Goal: Information Seeking & Learning: Learn about a topic

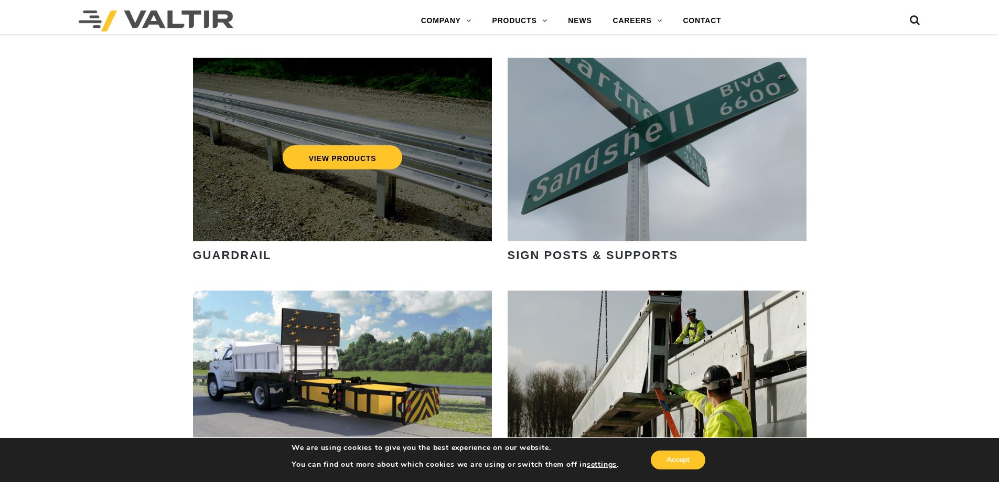
scroll to position [1363, 0]
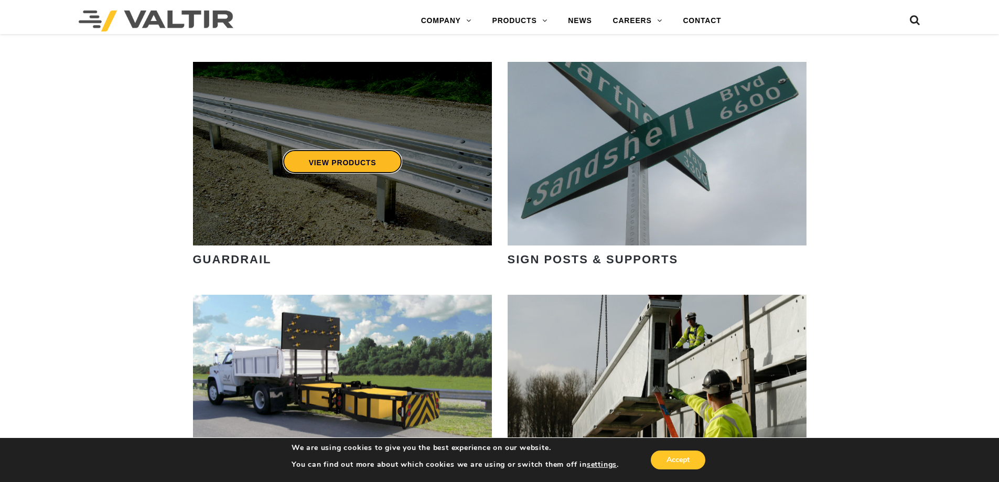
click at [352, 167] on link "VIEW PRODUCTS" at bounding box center [342, 161] width 120 height 24
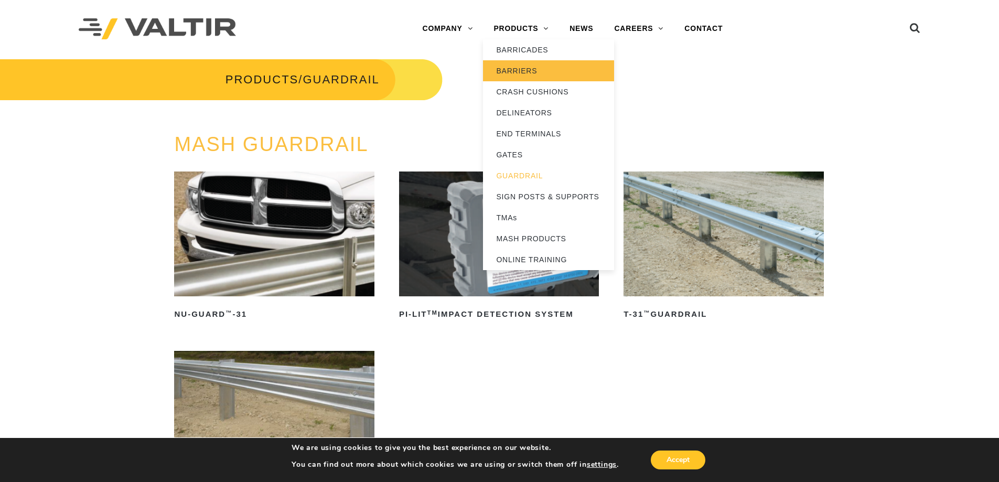
click at [565, 64] on link "BARRIERS" at bounding box center [548, 70] width 131 height 21
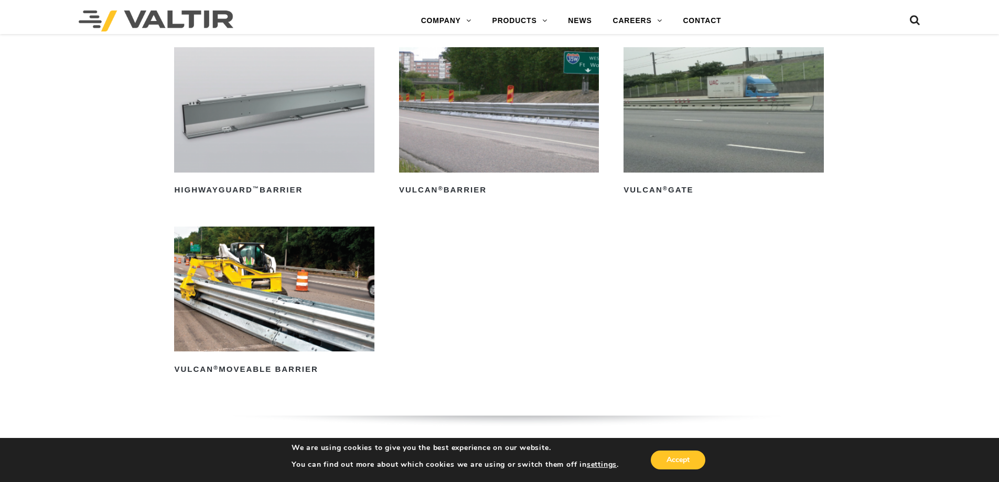
scroll to position [1152, 0]
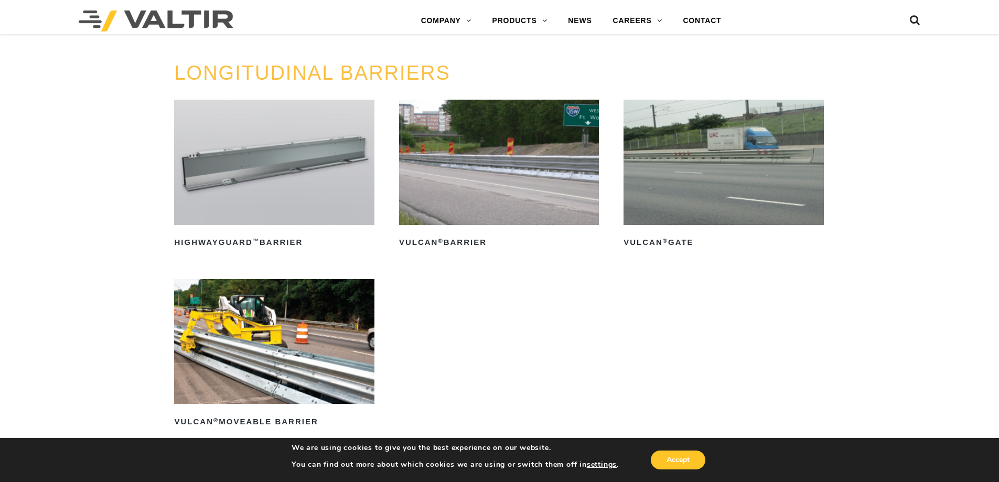
click at [533, 172] on img at bounding box center [499, 162] width 200 height 125
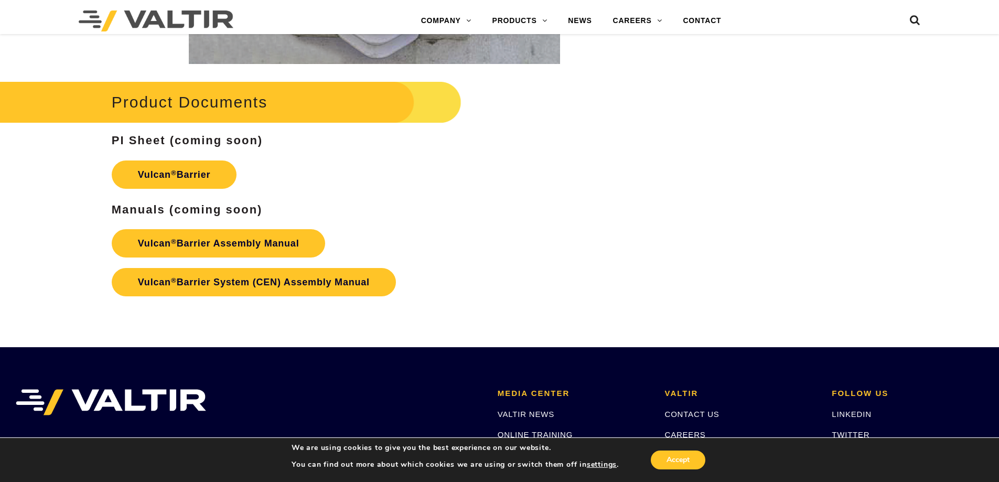
scroll to position [1782, 0]
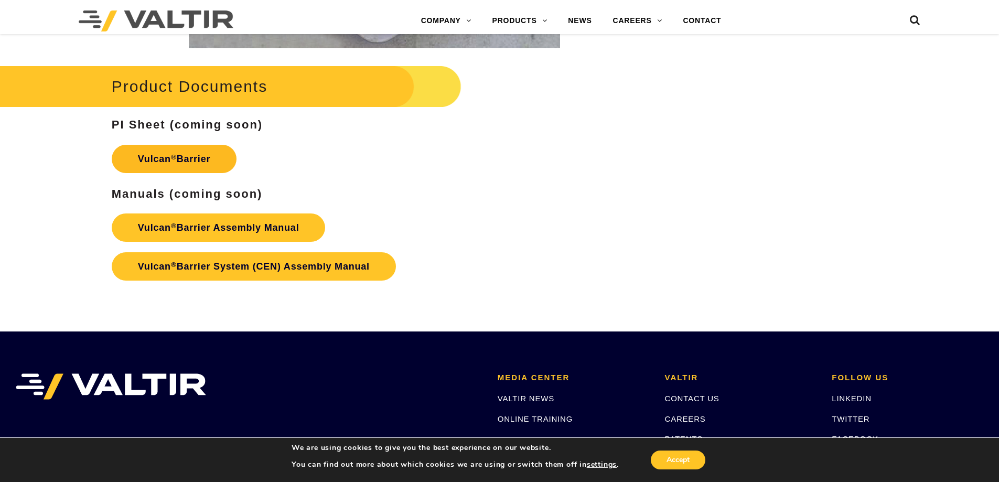
click at [220, 158] on link "Vulcan ® Barrier" at bounding box center [174, 159] width 125 height 28
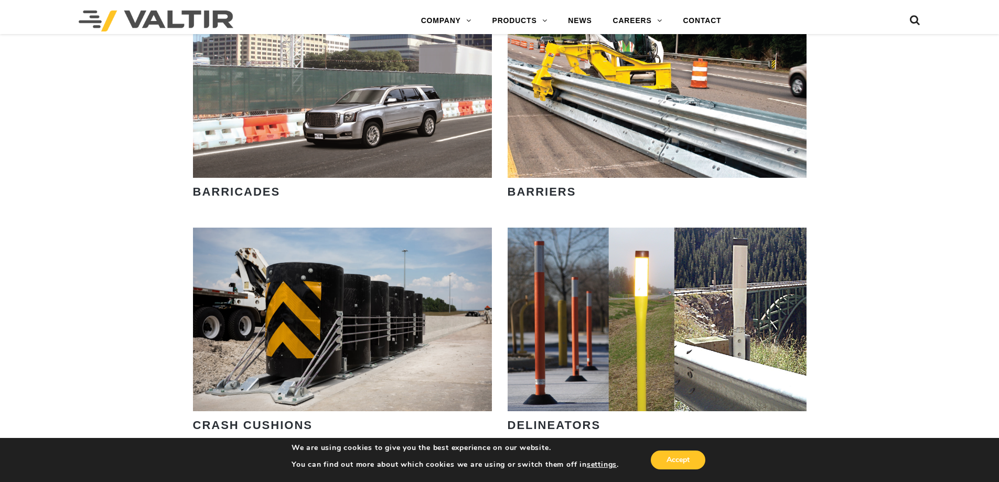
scroll to position [734, 0]
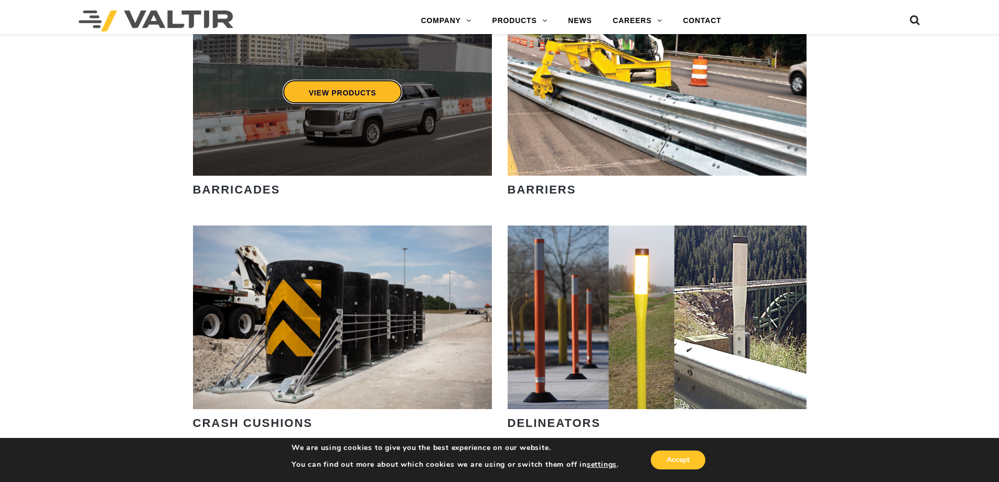
click at [357, 89] on link "VIEW PRODUCTS" at bounding box center [342, 92] width 120 height 24
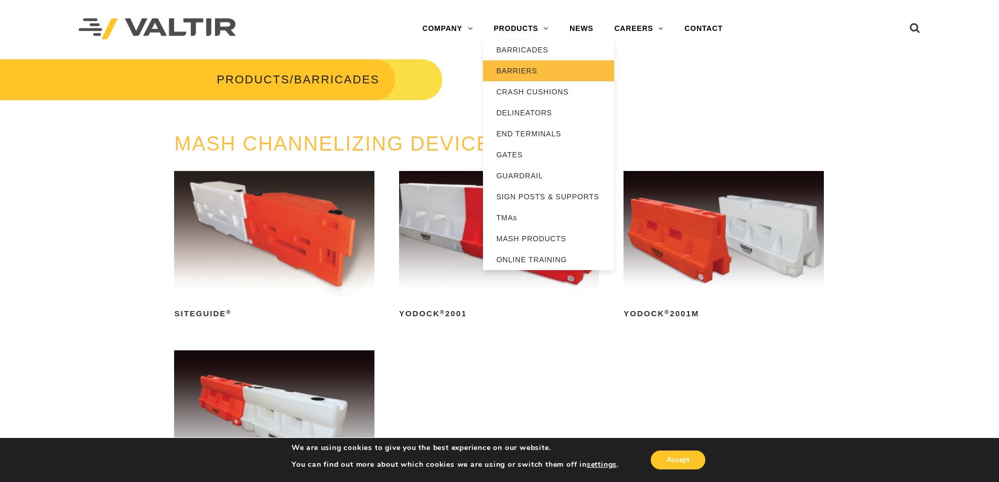
click at [524, 68] on link "BARRIERS" at bounding box center [548, 70] width 131 height 21
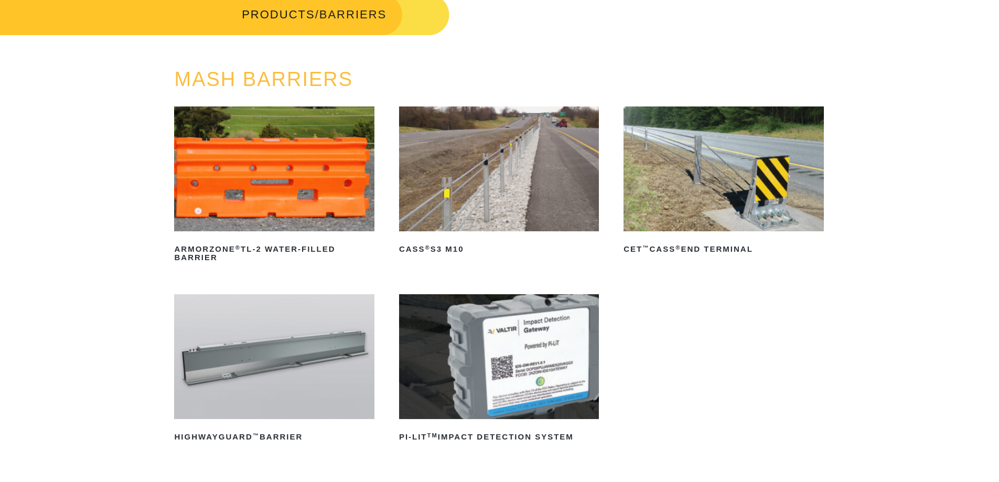
scroll to position [52, 0]
